Goal: Task Accomplishment & Management: Manage account settings

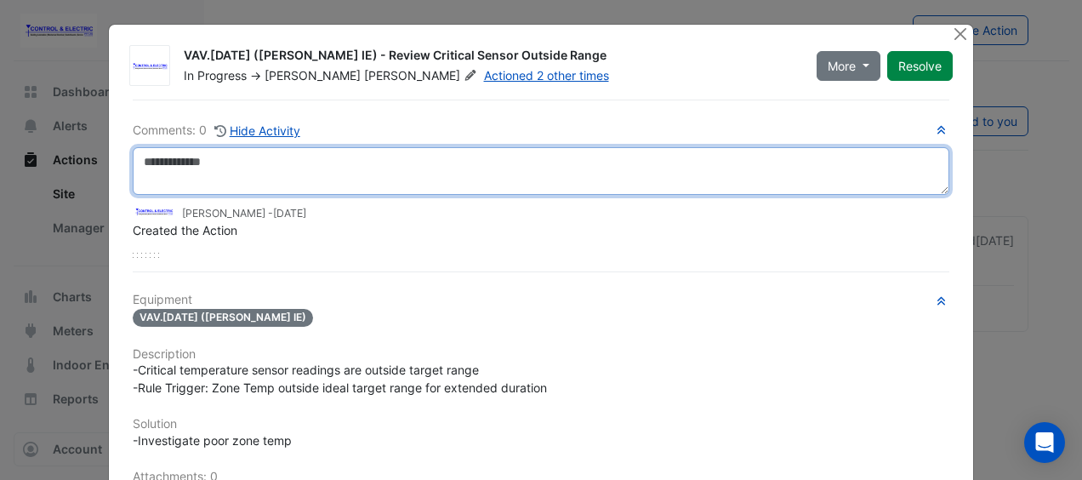
click at [538, 162] on textarea at bounding box center [541, 171] width 817 height 48
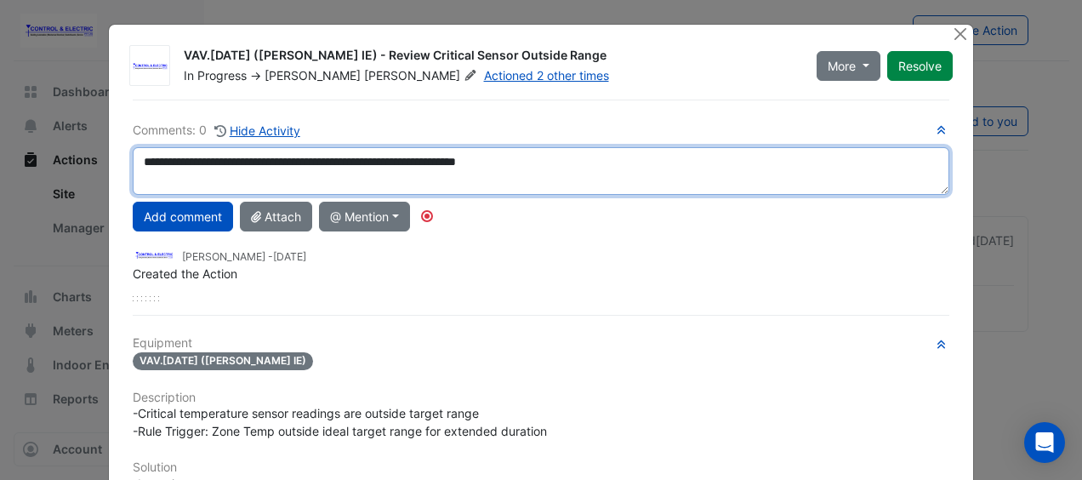
click at [423, 165] on textarea "**********" at bounding box center [541, 171] width 817 height 48
click at [560, 174] on textarea "**********" at bounding box center [541, 171] width 817 height 48
type textarea "**********"
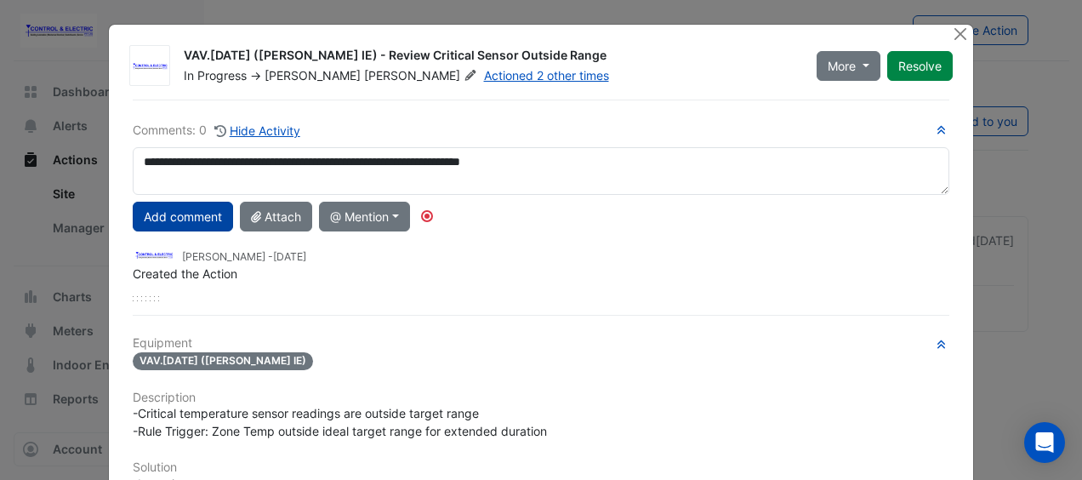
click at [197, 221] on button "Add comment" at bounding box center [183, 217] width 100 height 30
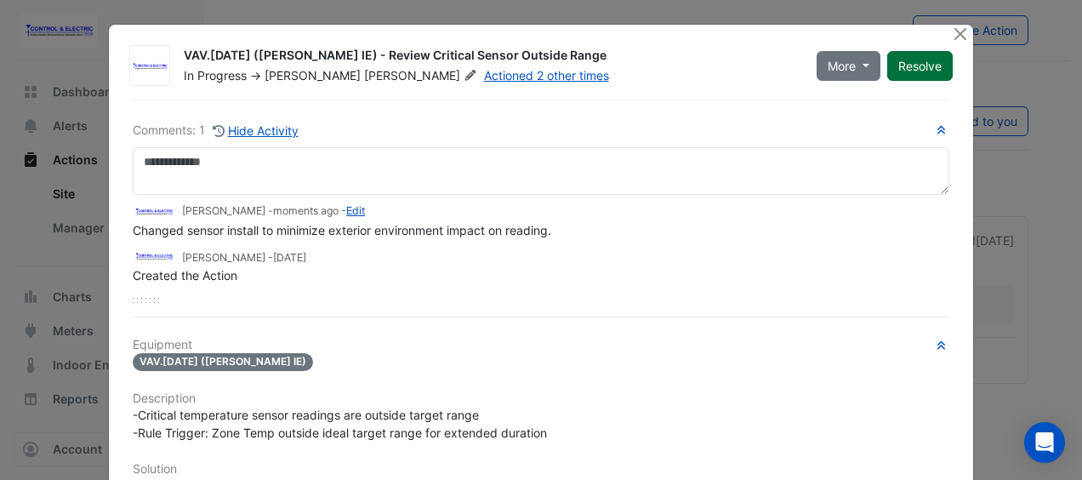
click at [912, 63] on button "Resolve" at bounding box center [920, 66] width 66 height 30
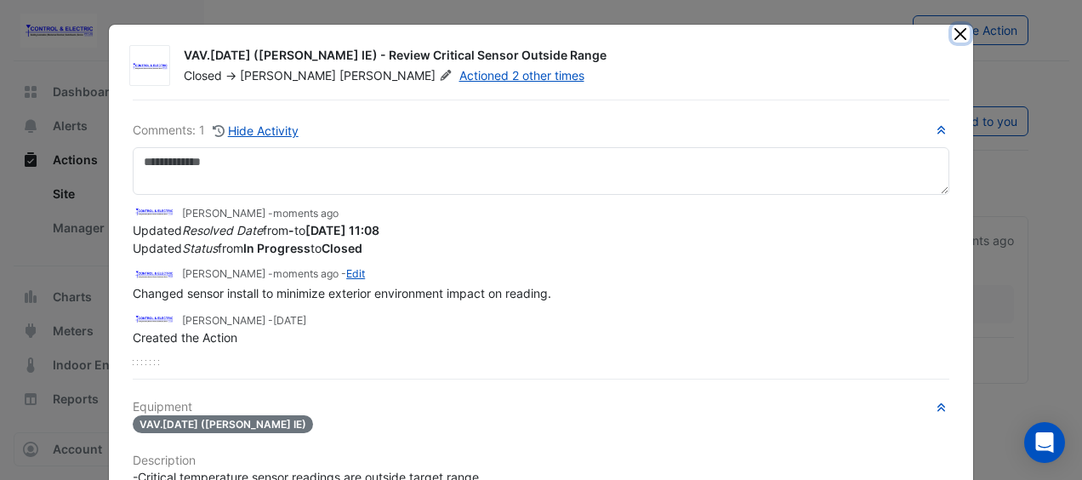
click at [952, 37] on button "Close" at bounding box center [961, 34] width 18 height 18
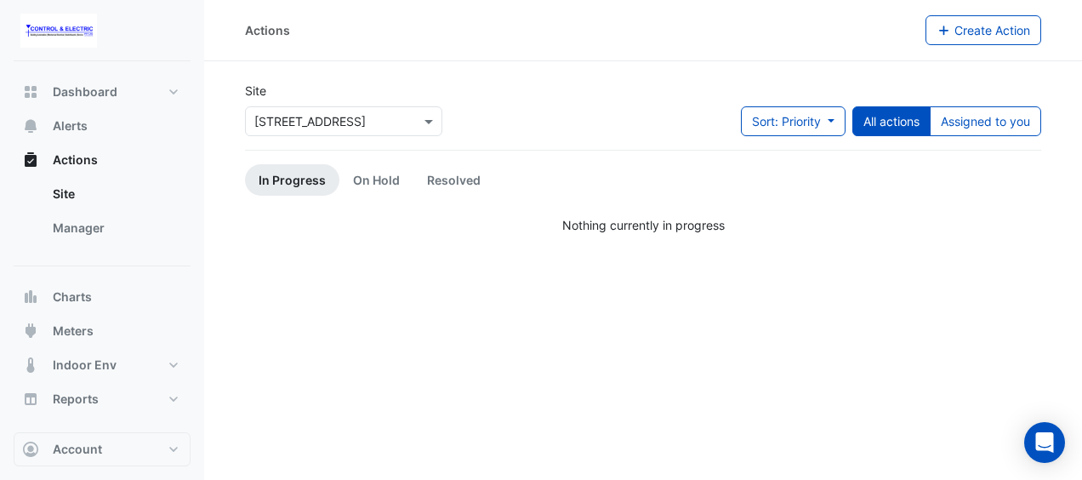
click at [433, 322] on div "Actions Create Action Site Select a Site × [STREET_ADDRESS] Sort: Priority Prio…" at bounding box center [643, 240] width 878 height 480
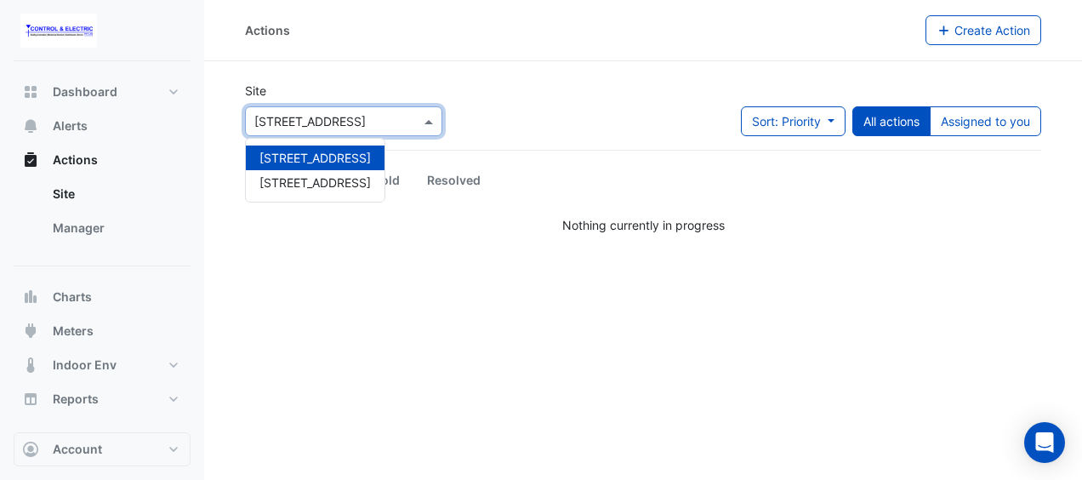
click at [361, 121] on input "text" at bounding box center [326, 122] width 145 height 18
click at [337, 180] on span "[STREET_ADDRESS]" at bounding box center [314, 182] width 111 height 14
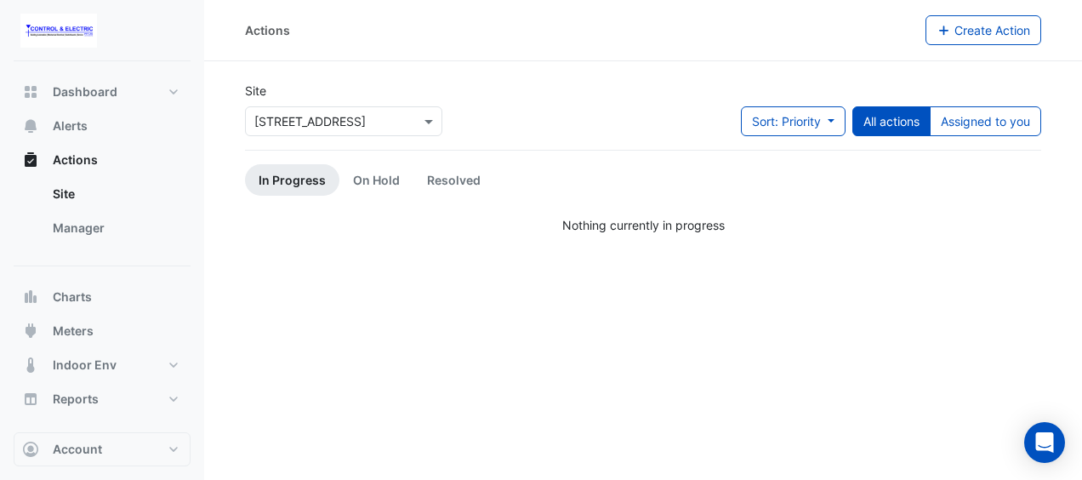
click at [392, 345] on div "Actions Create Action Site Select a Site × [STREET_ADDRESS] Sort: Priority Prio…" at bounding box center [643, 240] width 878 height 480
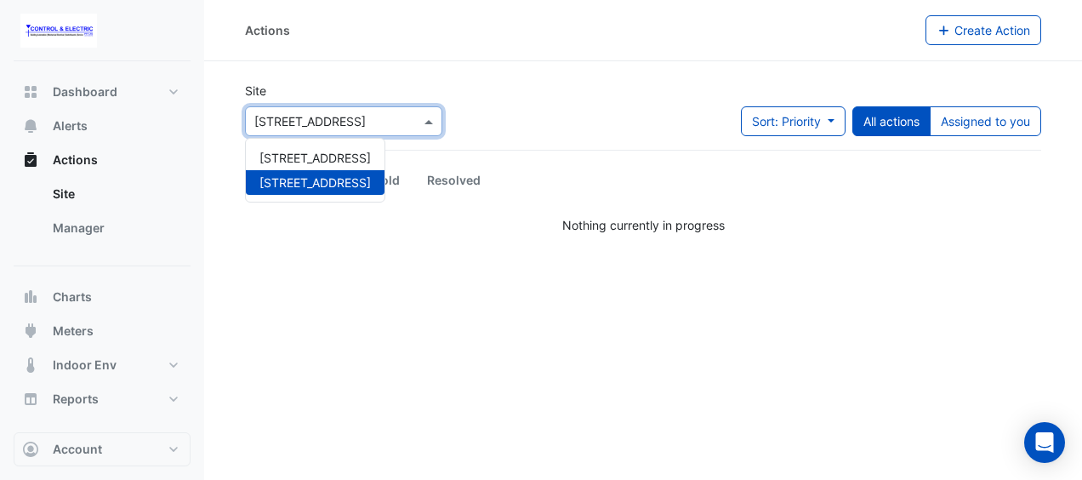
click at [402, 129] on div "Select a Site × [STREET_ADDRESS]" at bounding box center [333, 121] width 174 height 18
click at [351, 161] on span "[STREET_ADDRESS]" at bounding box center [314, 158] width 111 height 14
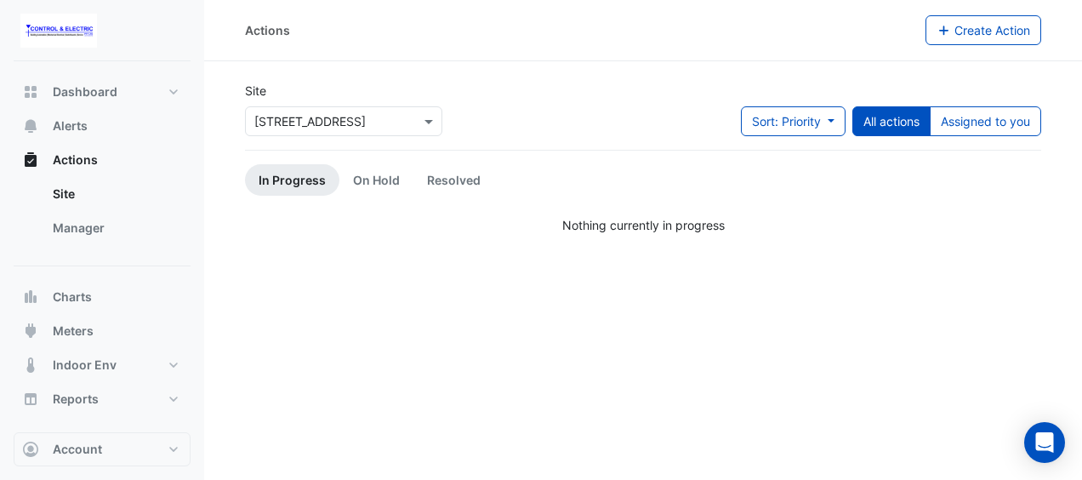
click at [359, 270] on div "Actions Create Action Site Select a Site × [STREET_ADDRESS] Sort: Priority Prio…" at bounding box center [643, 240] width 878 height 480
click at [554, 122] on div "Site Select a Site × [STREET_ADDRESS] Sort: Priority Priority Updated All actio…" at bounding box center [643, 116] width 817 height 68
click at [585, 180] on ul "In Progress On Hold Resolved" at bounding box center [643, 179] width 796 height 31
click at [764, 194] on ul "In Progress On Hold Resolved" at bounding box center [643, 179] width 796 height 31
click at [767, 238] on div "Actions Create Action Site Select a Site × [STREET_ADDRESS] Sort: Priority Prio…" at bounding box center [643, 240] width 878 height 480
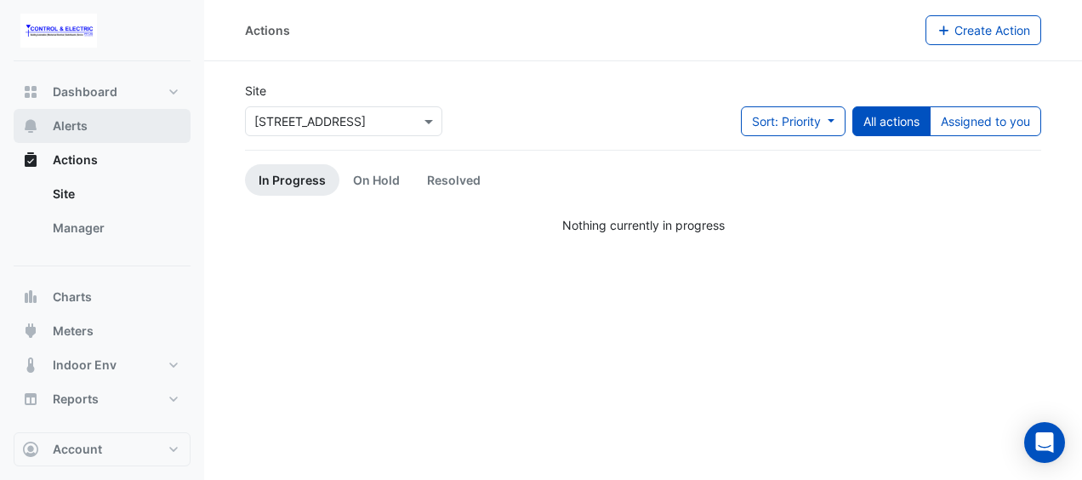
click at [106, 122] on button "Alerts" at bounding box center [102, 126] width 177 height 34
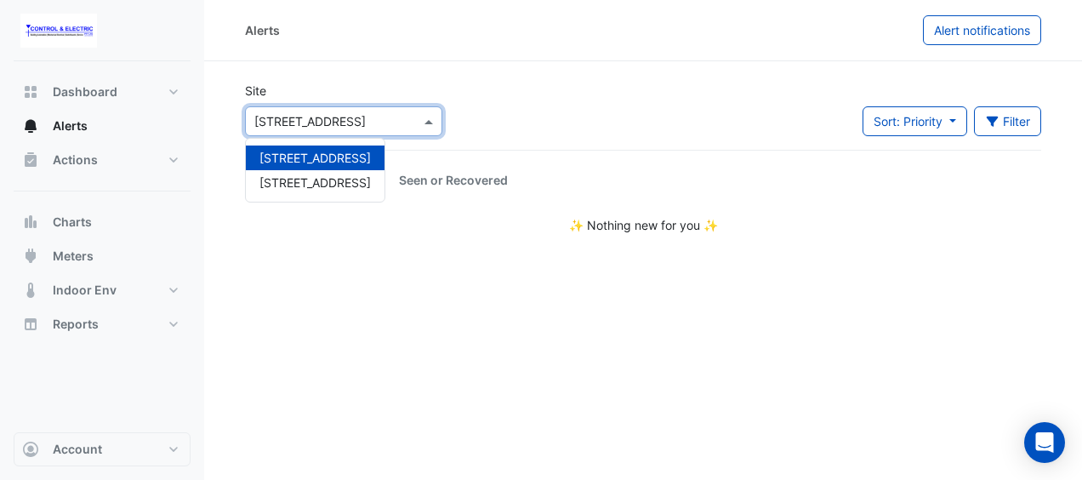
click at [382, 116] on input "text" at bounding box center [326, 122] width 145 height 18
click at [333, 181] on span "[STREET_ADDRESS]" at bounding box center [314, 182] width 111 height 14
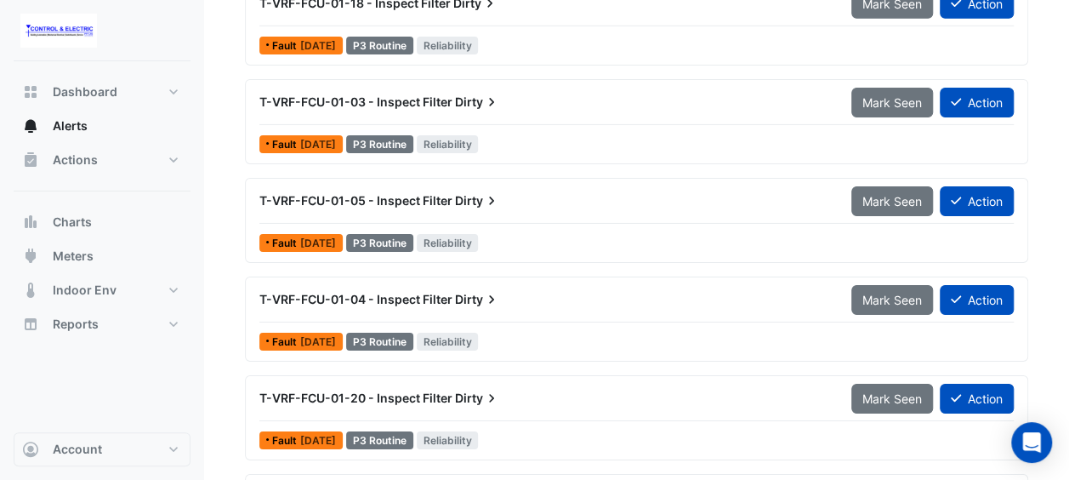
scroll to position [2867, 0]
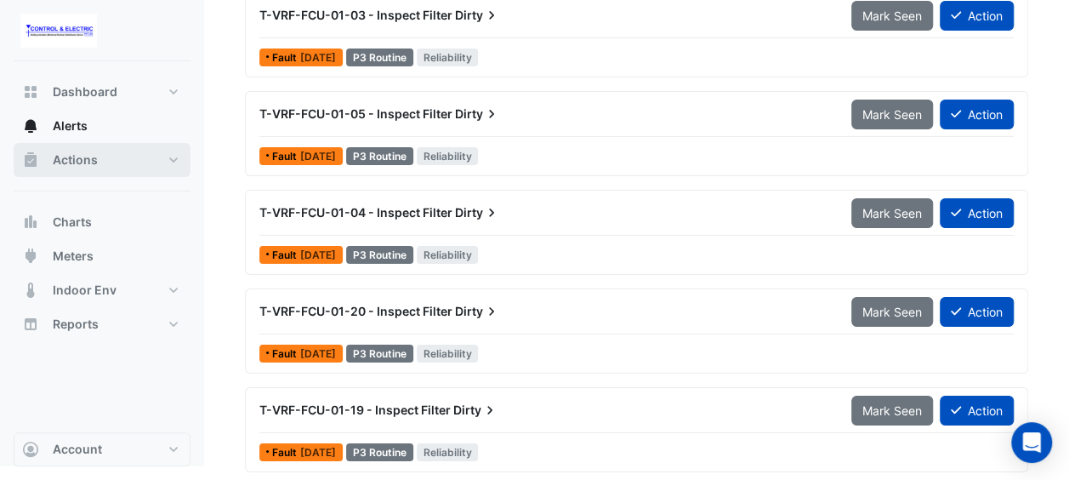
click at [146, 167] on button "Actions" at bounding box center [102, 160] width 177 height 34
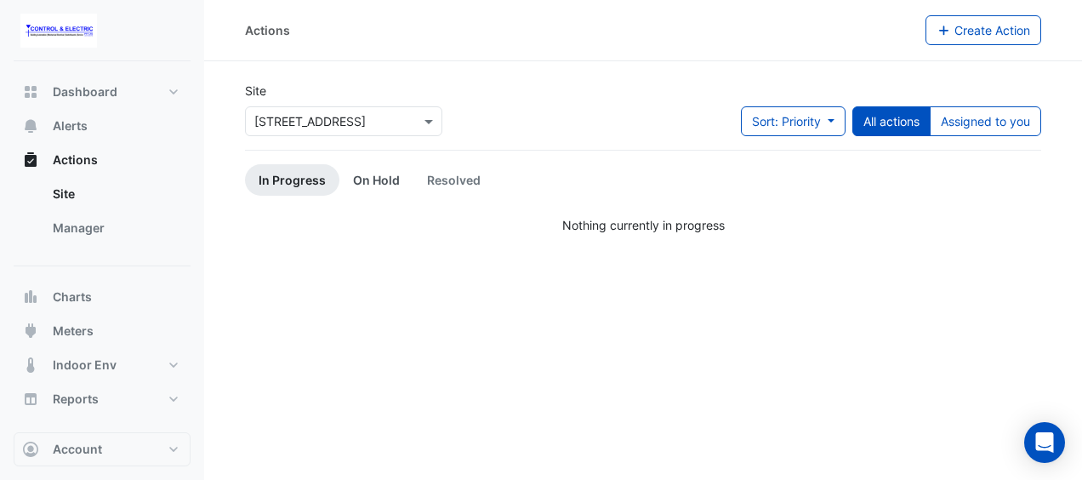
click at [375, 175] on link "On Hold" at bounding box center [376, 179] width 74 height 31
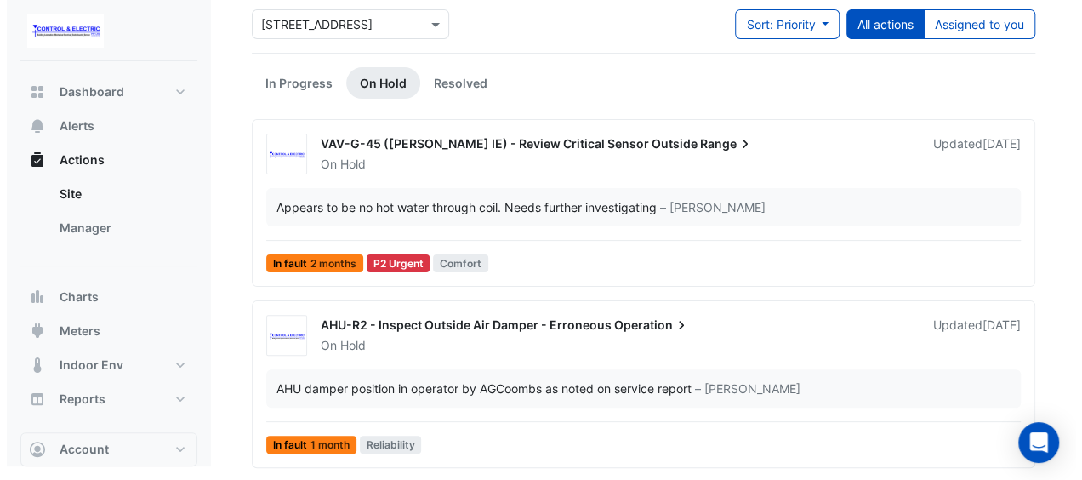
scroll to position [97, 0]
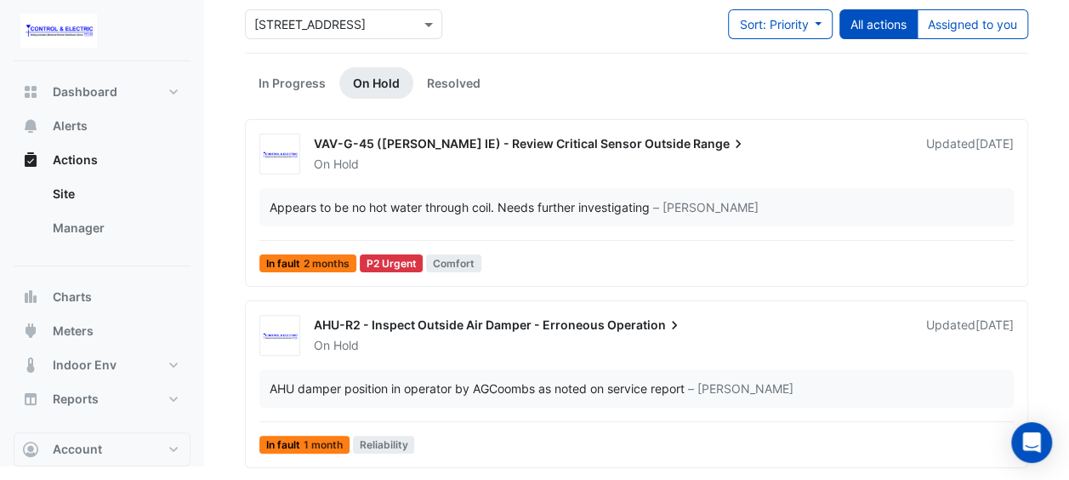
click at [678, 374] on div "AHU damper position in operator by AGCoombs as noted on service report – [PERSO…" at bounding box center [636, 388] width 755 height 38
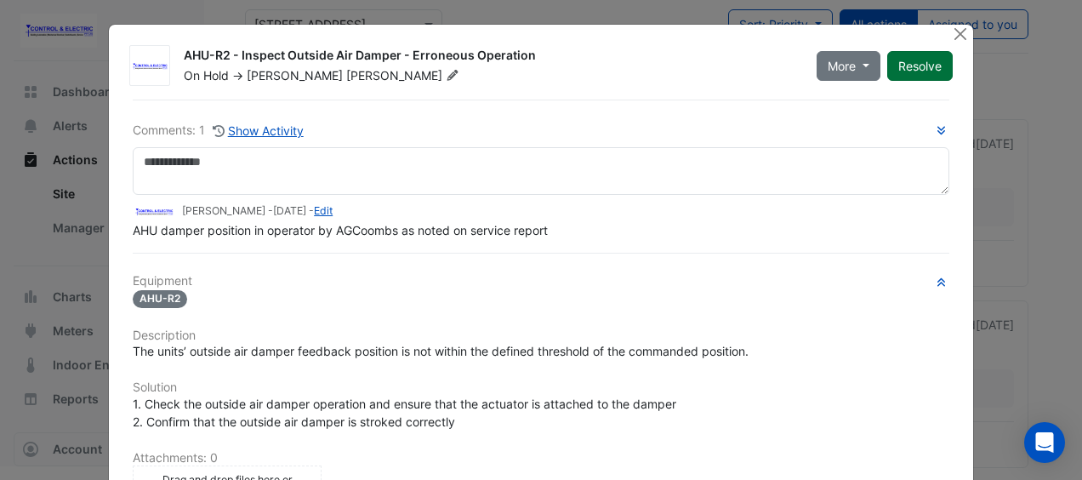
click at [900, 68] on button "Resolve" at bounding box center [920, 66] width 66 height 30
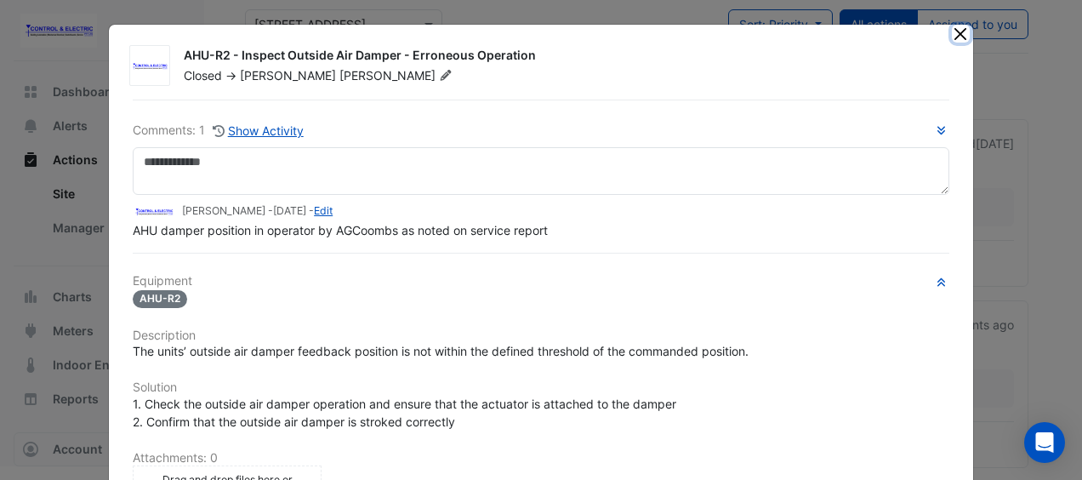
click at [952, 34] on button "Close" at bounding box center [961, 34] width 18 height 18
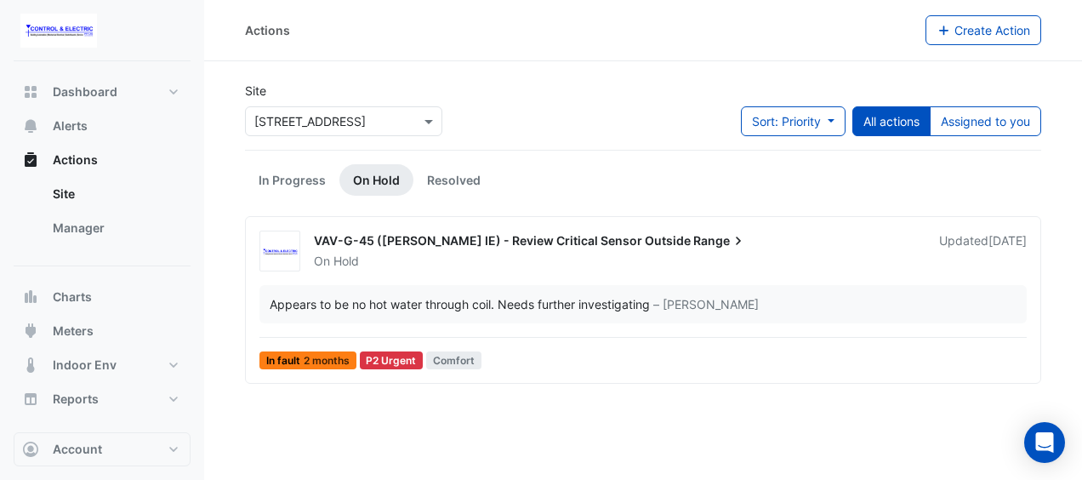
click at [613, 134] on div "Site Select a Site × [STREET_ADDRESS] Sort: Priority Priority Updated All actio…" at bounding box center [643, 116] width 817 height 68
click at [597, 102] on div "Site Select a Site × [STREET_ADDRESS] Sort: Priority Priority Updated All actio…" at bounding box center [643, 116] width 817 height 68
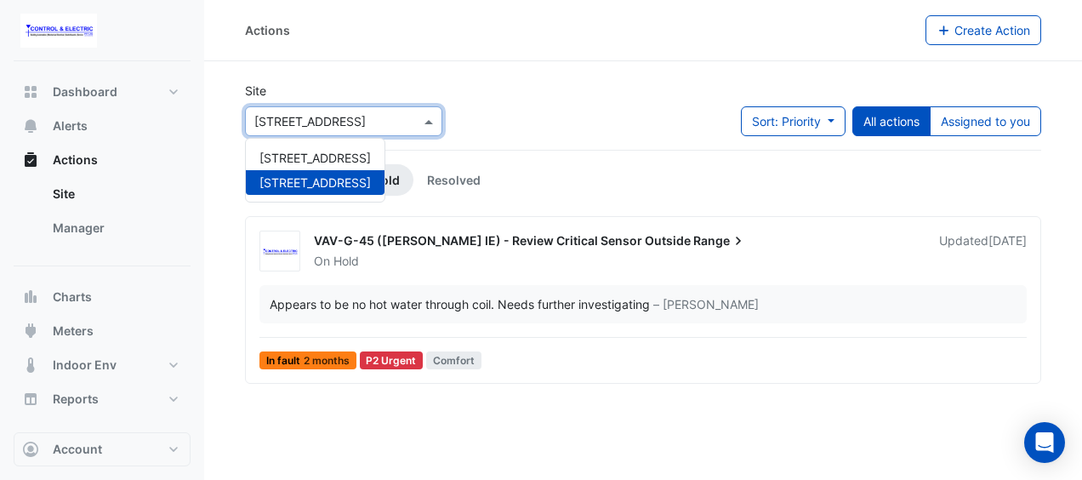
click at [416, 126] on div at bounding box center [344, 121] width 196 height 20
click at [340, 165] on div "[STREET_ADDRESS]" at bounding box center [315, 157] width 139 height 25
